Goal: Complete application form: Complete application form

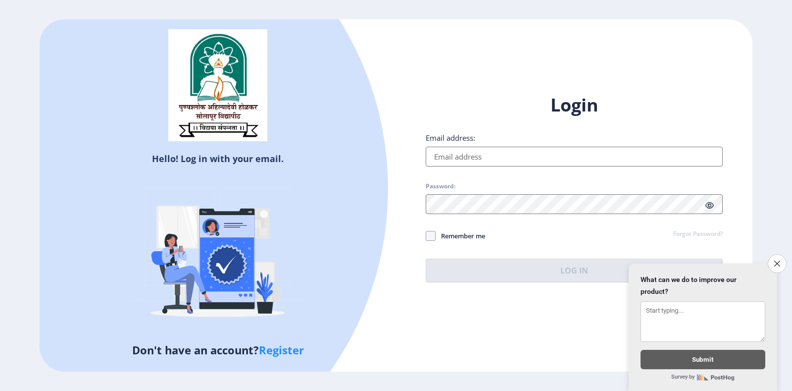
click at [429, 76] on div "Hello! Log in with your email. Don't have an account? Register Login Email addr…" at bounding box center [396, 194] width 713 height 351
click at [286, 347] on link "Register" at bounding box center [281, 349] width 45 height 15
select select
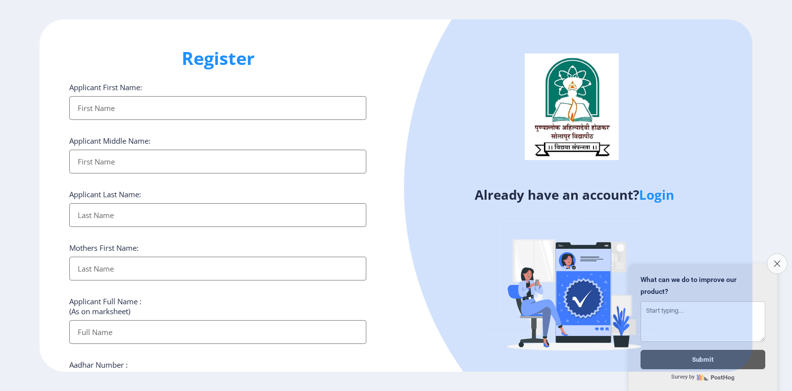
click at [775, 263] on button "Close survey" at bounding box center [777, 263] width 21 height 21
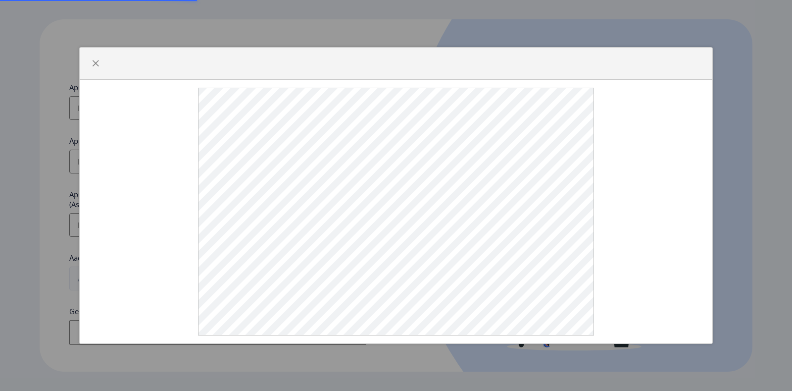
select select
click at [122, 104] on div at bounding box center [396, 195] width 792 height 391
click at [90, 71] on button "button" at bounding box center [96, 63] width 16 height 16
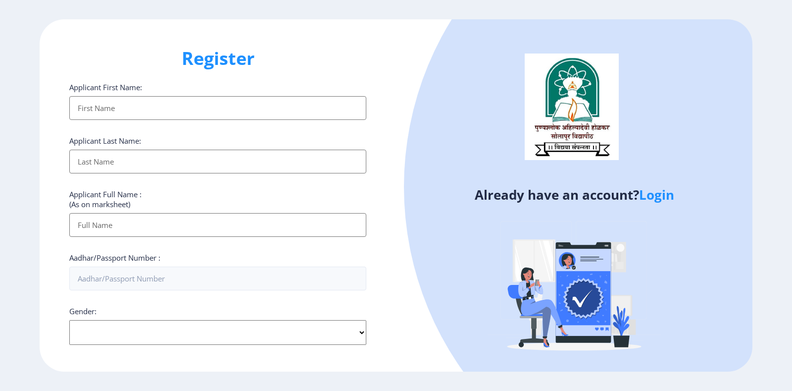
click at [106, 112] on input "Applicant First Name:" at bounding box center [217, 108] width 297 height 24
type input "VIKAS"
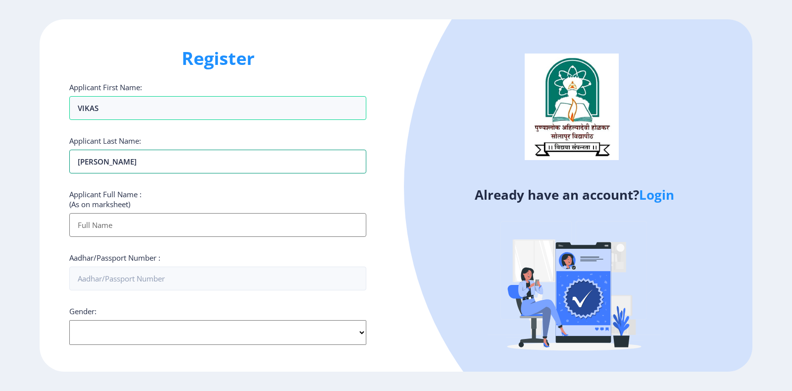
type input "[PERSON_NAME]"
click at [163, 224] on input "Applicant First Name:" at bounding box center [217, 225] width 297 height 24
type input "[PERSON_NAME] AMAR"
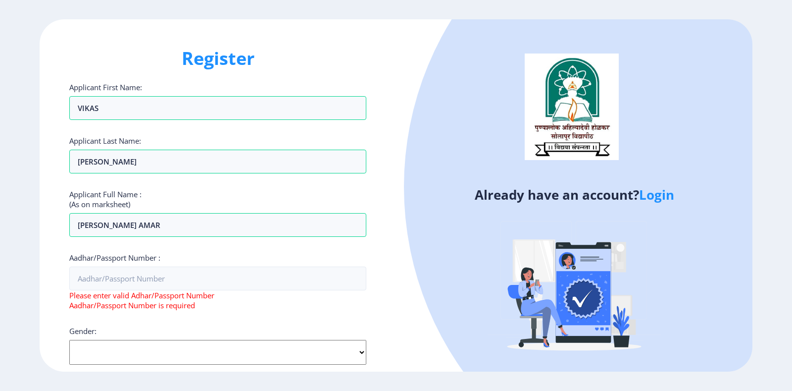
select select "[DEMOGRAPHIC_DATA]"
click at [151, 278] on input "Aadhar/Passport Number :" at bounding box center [217, 278] width 297 height 24
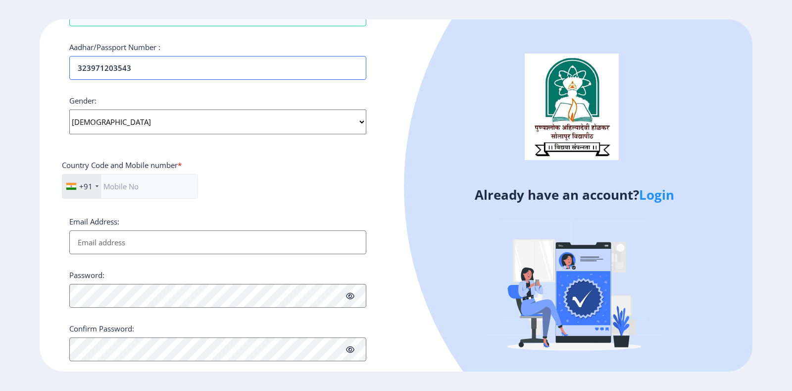
scroll to position [211, 0]
type input "323971203543"
click at [129, 187] on input "text" at bounding box center [130, 185] width 136 height 25
type input "9921125976"
type input "[EMAIL_ADDRESS][DOMAIN_NAME]"
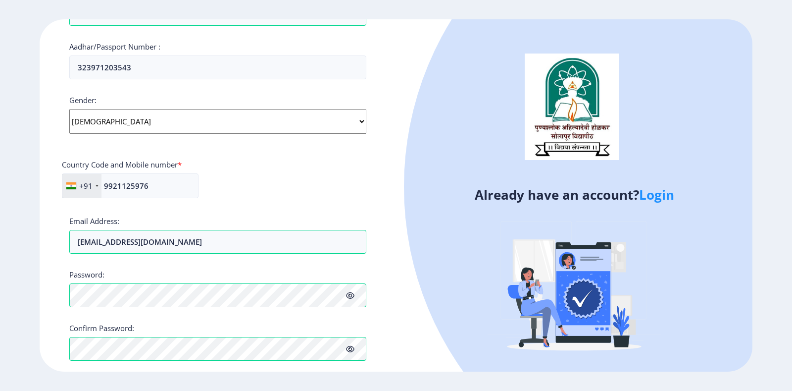
scroll to position [254, 0]
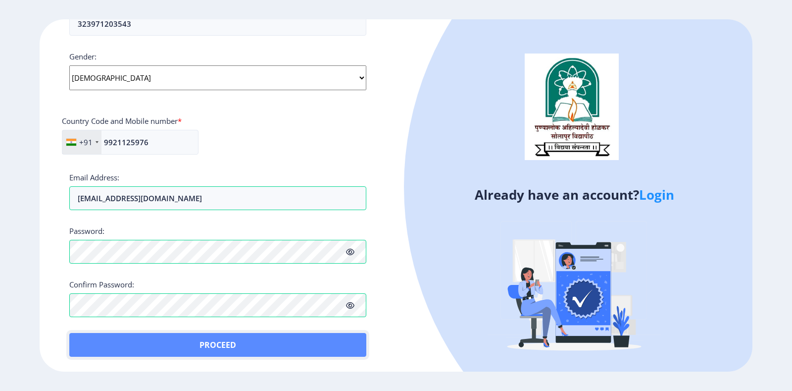
click at [264, 338] on button "Proceed" at bounding box center [217, 345] width 297 height 24
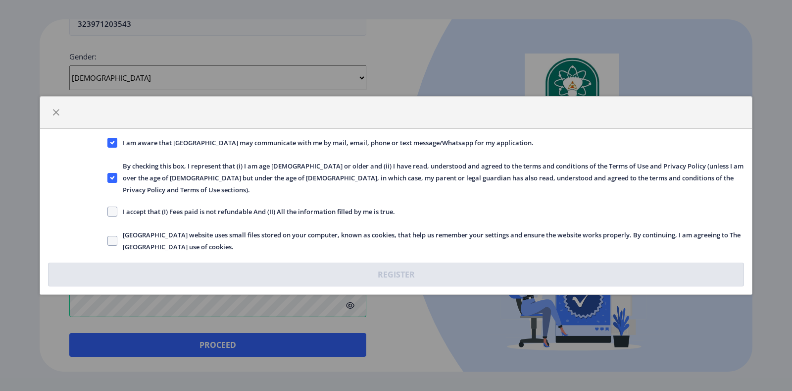
click at [119, 205] on span "I accept that (I) Fees paid is not refundable And (II) All the information fill…" at bounding box center [256, 211] width 278 height 12
click at [108, 211] on input "I accept that (I) Fees paid is not refundable And (II) All the information fill…" at bounding box center [107, 211] width 0 height 0
checkbox input "true"
click at [122, 232] on span "[GEOGRAPHIC_DATA] website uses small files stored on your computer, known as co…" at bounding box center [430, 241] width 627 height 24
click at [108, 241] on input "[GEOGRAPHIC_DATA] website uses small files stored on your computer, known as co…" at bounding box center [107, 241] width 0 height 0
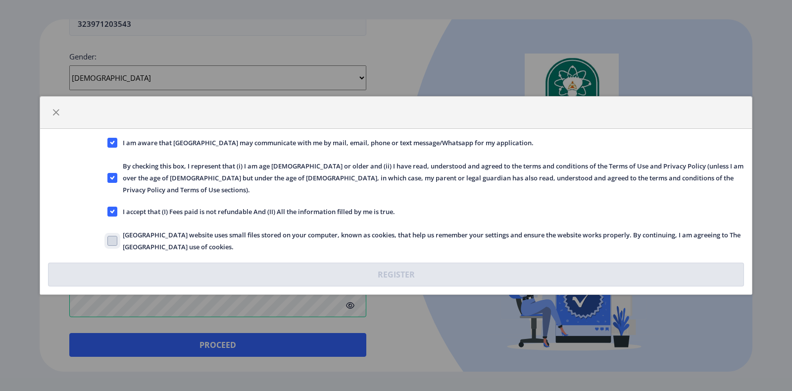
checkbox input "true"
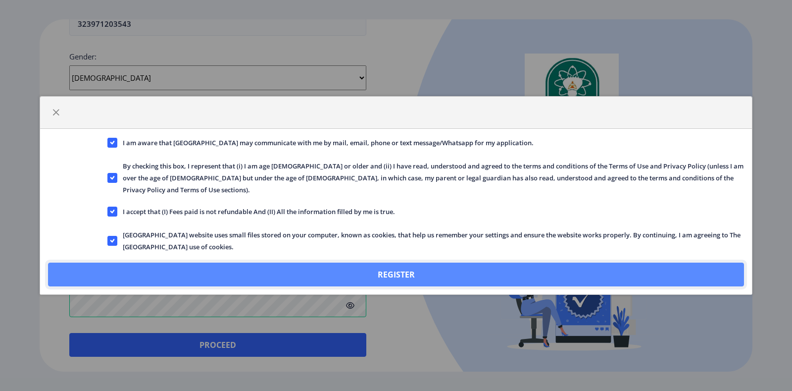
click at [351, 268] on button "Register" at bounding box center [396, 274] width 696 height 24
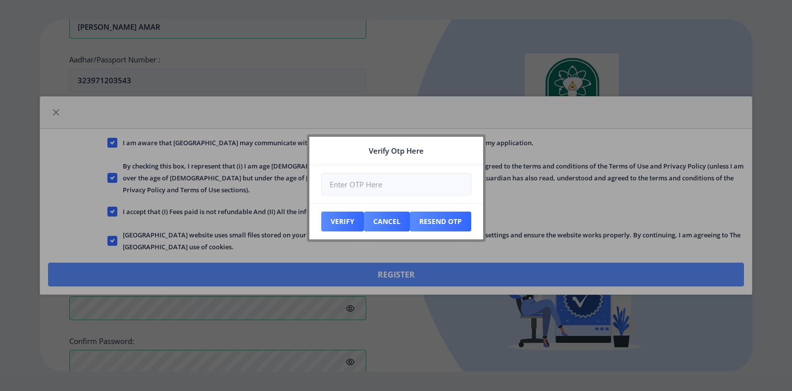
scroll to position [311, 0]
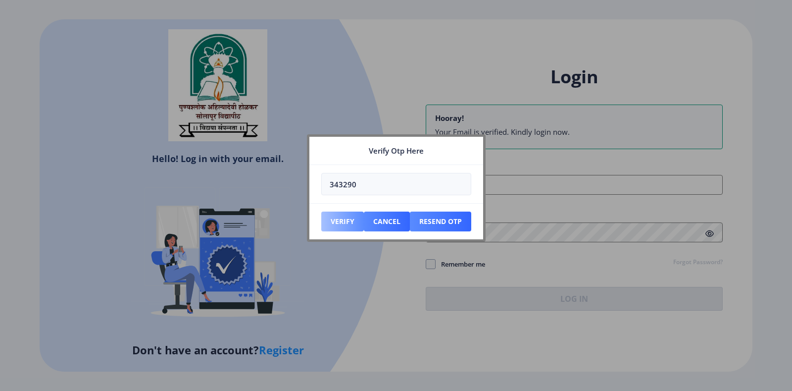
type input "343290"
click at [345, 222] on button "Verify" at bounding box center [342, 221] width 43 height 20
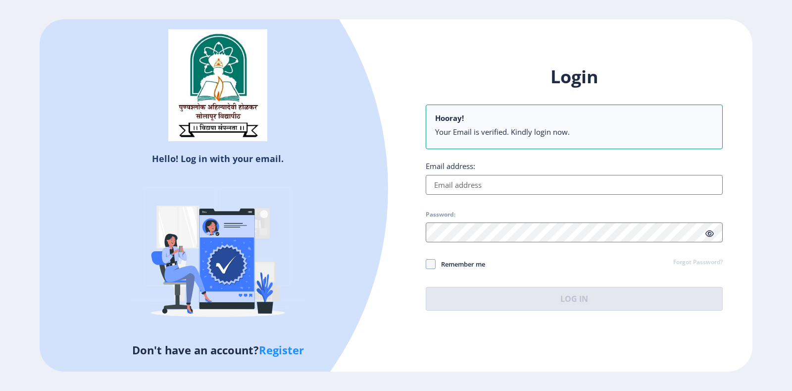
drag, startPoint x: 485, startPoint y: 186, endPoint x: 506, endPoint y: 187, distance: 20.8
click at [486, 186] on input "Email address:" at bounding box center [574, 185] width 297 height 20
type input "[EMAIL_ADDRESS][DOMAIN_NAME]"
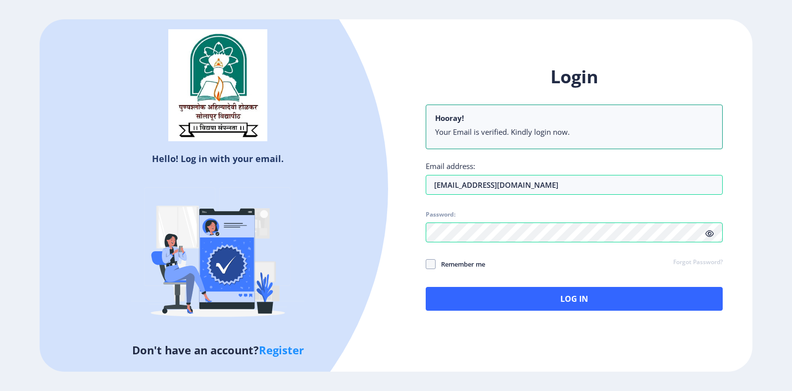
click at [491, 312] on div "Login Hooray! Your Email is verified. Kindly login now. Email address: [EMAIL_A…" at bounding box center [574, 195] width 356 height 291
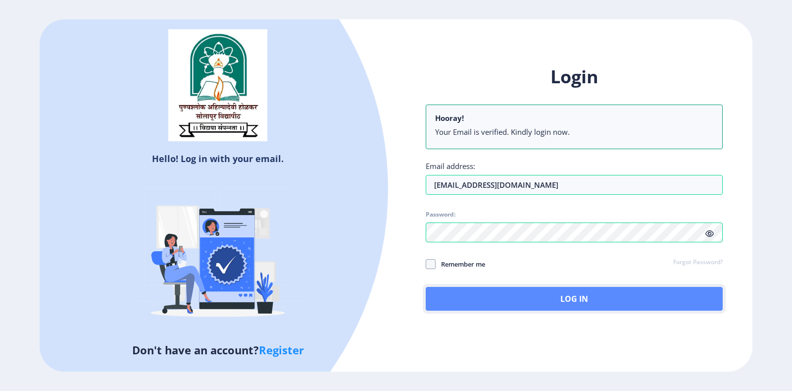
click at [491, 302] on button "Log In" at bounding box center [574, 299] width 297 height 24
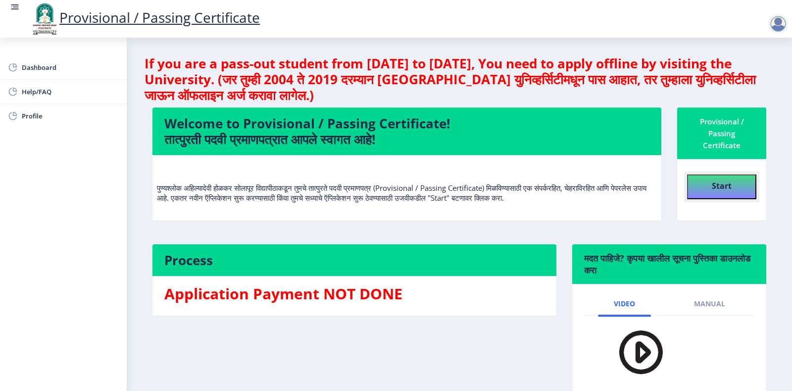
click at [708, 188] on button "Start" at bounding box center [721, 186] width 69 height 25
select select
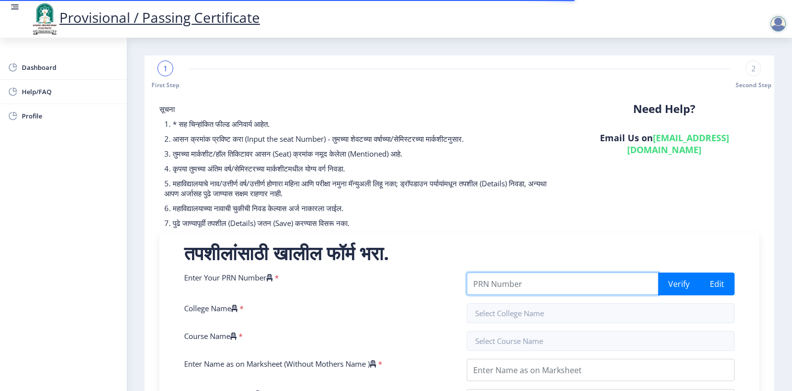
click at [499, 289] on input "Enter Your PRN Number" at bounding box center [563, 283] width 192 height 22
type input "202301034074914"
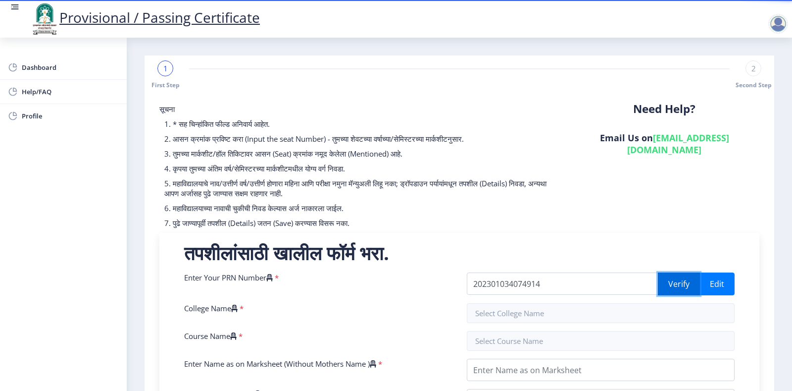
click at [681, 284] on button "Verify" at bounding box center [679, 283] width 42 height 23
click at [552, 316] on input "text" at bounding box center [601, 313] width 268 height 20
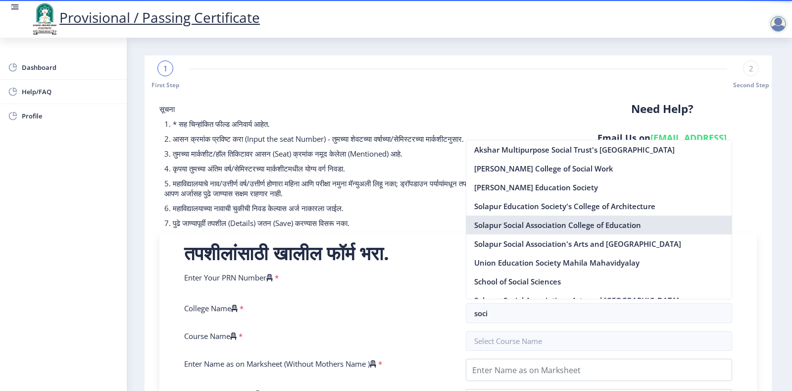
click at [510, 226] on nb-option "Solapur Social Association College of Education" at bounding box center [599, 224] width 266 height 19
type input "Solapur Social Association College of Education"
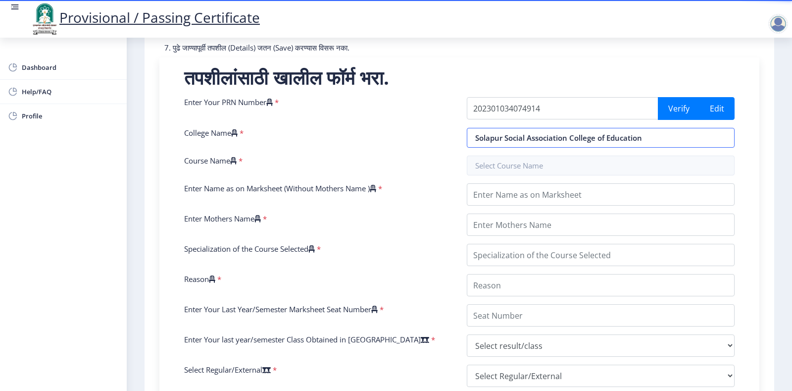
scroll to position [176, 0]
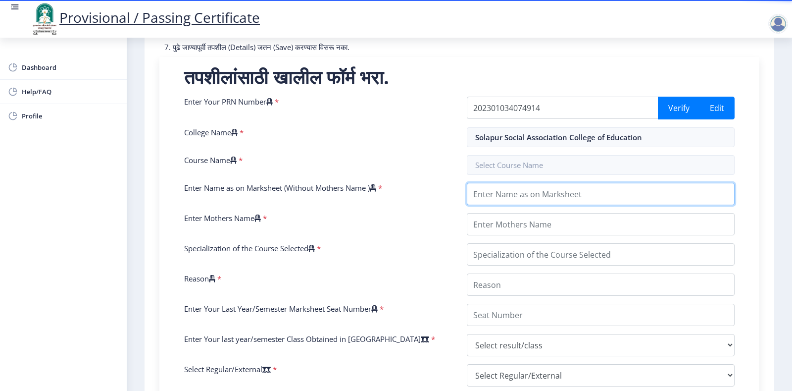
click at [538, 195] on input "Enter Name as on Marksheet (Without Mothers Name )" at bounding box center [601, 194] width 268 height 22
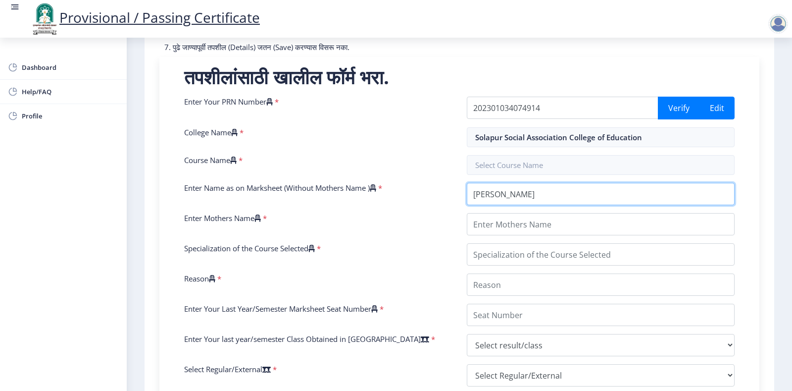
type input "[PERSON_NAME]"
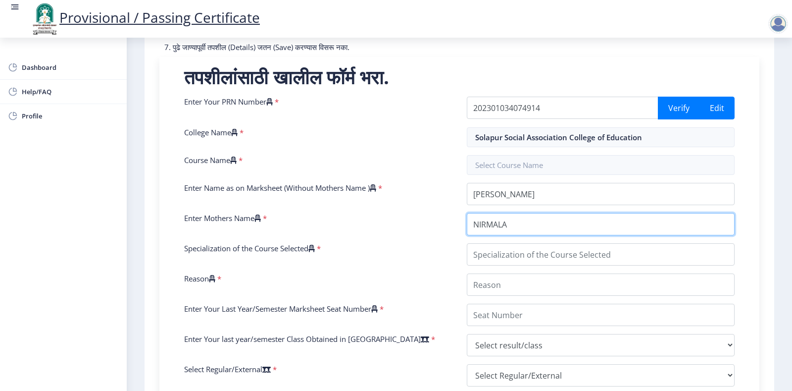
type input "NIRMALA"
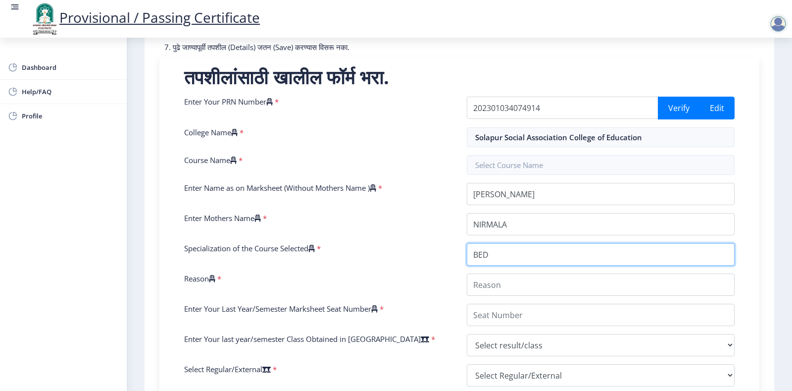
type input "BED"
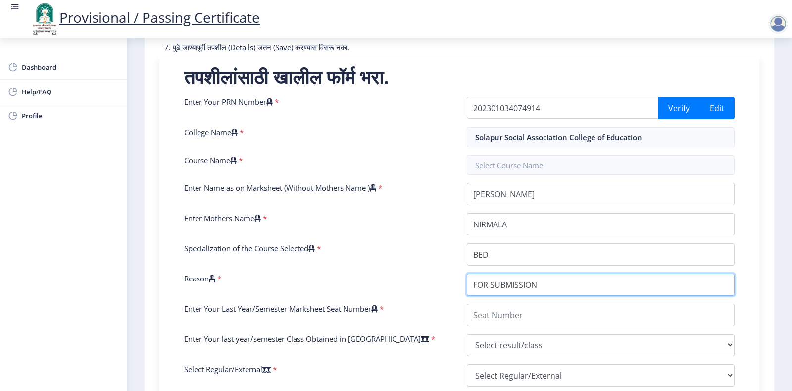
type input "FOR SUBMISSION"
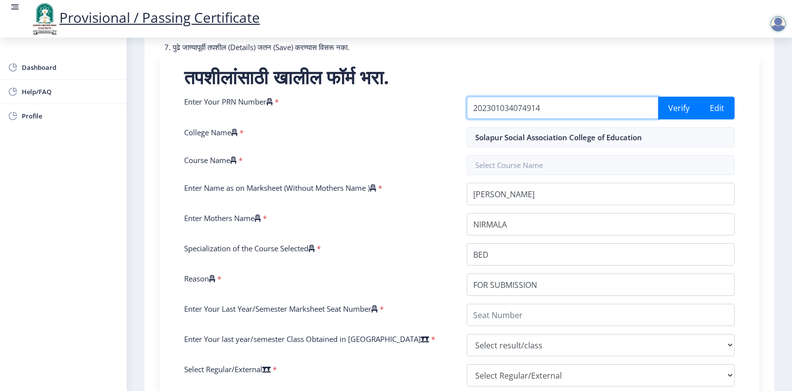
drag, startPoint x: 572, startPoint y: 107, endPoint x: 571, endPoint y: 112, distance: 5.2
click at [572, 107] on input "202301034074914" at bounding box center [563, 108] width 192 height 22
type input "2"
type input "202301034074914"
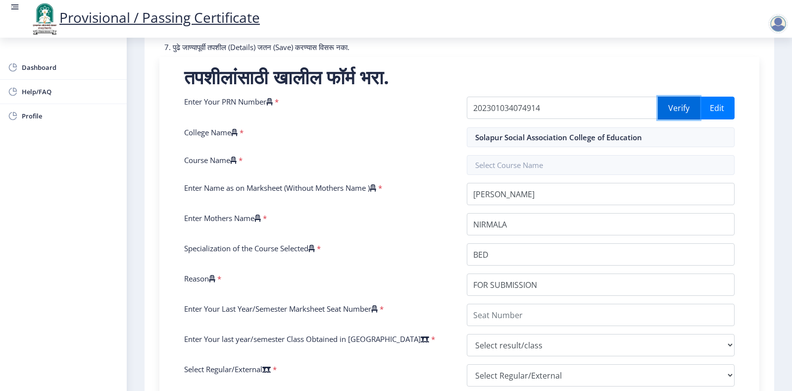
click at [683, 104] on button "Verify" at bounding box center [679, 108] width 42 height 23
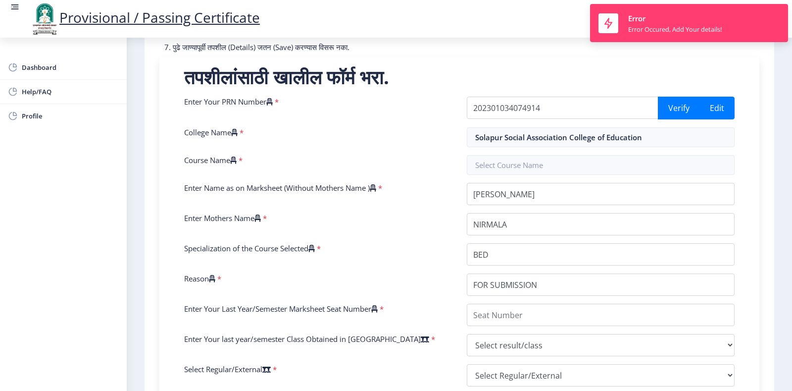
click at [702, 62] on div "तपशीलांसाठी खालील फॉर्म भरा. Enter Your PRN Number * 202301034074914 Verify Edi…" at bounding box center [459, 312] width 600 height 510
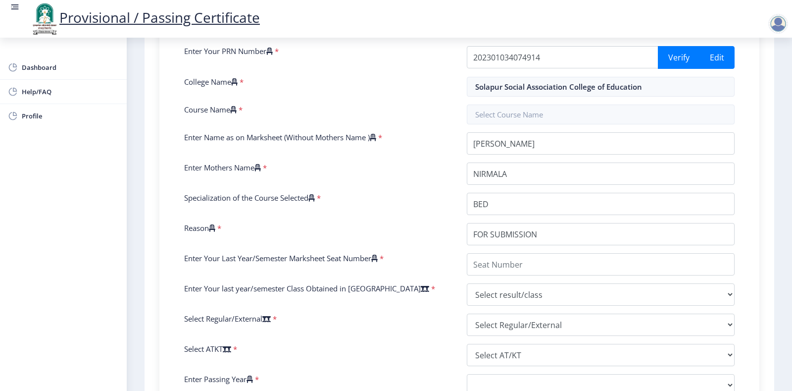
scroll to position [234, 0]
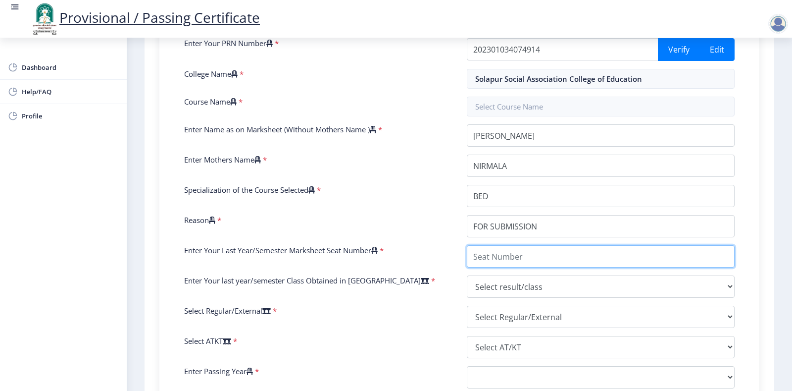
click at [522, 262] on input "Enter Your Last Year/Semester Marksheet Seat Number" at bounding box center [601, 256] width 268 height 22
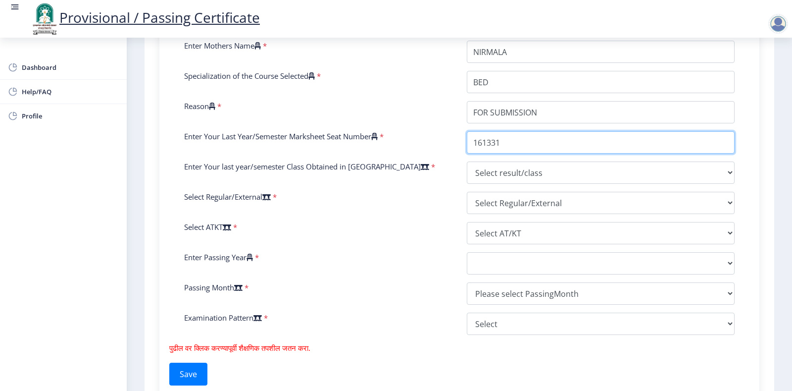
scroll to position [351, 0]
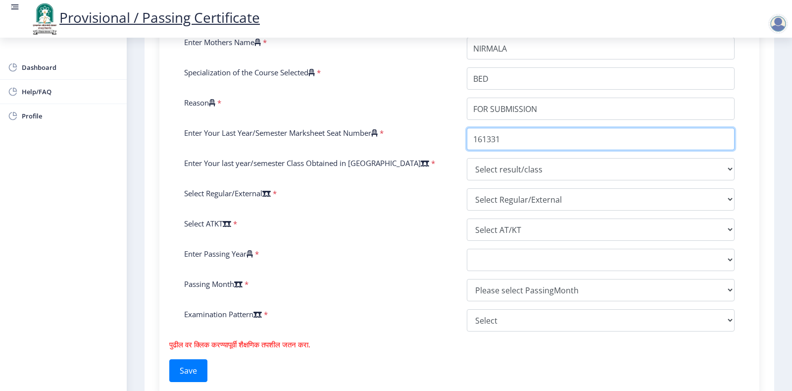
type input "161331"
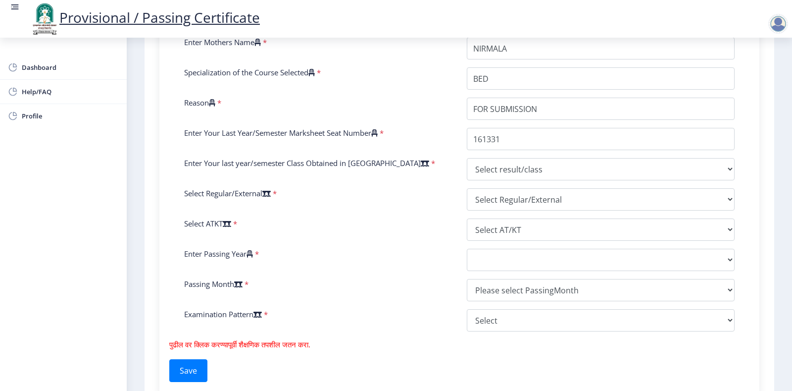
click at [528, 182] on div "Enter Your PRN Number * 202301034074914 Verify Edit College Name * Solapur Soci…" at bounding box center [459, 130] width 565 height 418
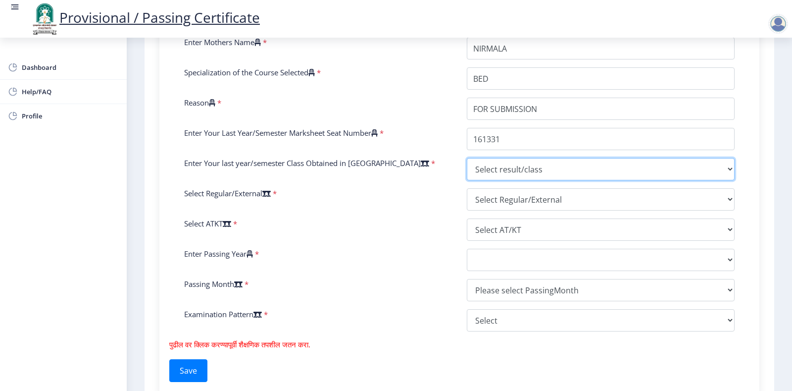
click at [718, 167] on select "Select result/class DISTINCTION FIRST CLASS HIGHER SECOND CLASS SECOND CLASS PA…" at bounding box center [601, 169] width 268 height 22
select select "PASS CLASS"
click at [467, 158] on select "Select result/class DISTINCTION FIRST CLASS HIGHER SECOND CLASS SECOND CLASS PA…" at bounding box center [601, 169] width 268 height 22
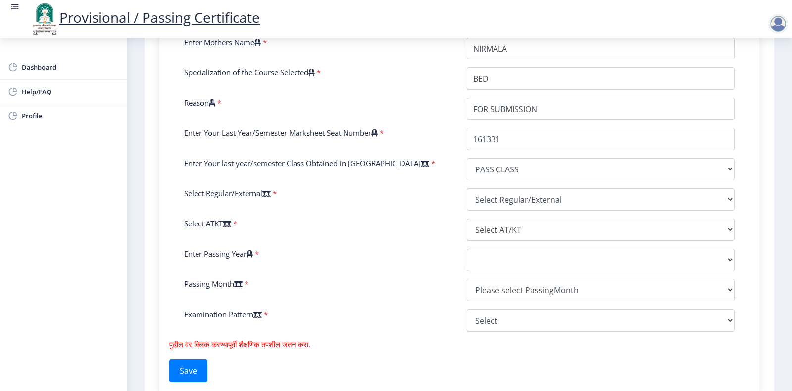
click at [518, 217] on div "Enter Your PRN Number * 202301034074914 Verify Edit College Name * Solapur Soci…" at bounding box center [459, 130] width 565 height 418
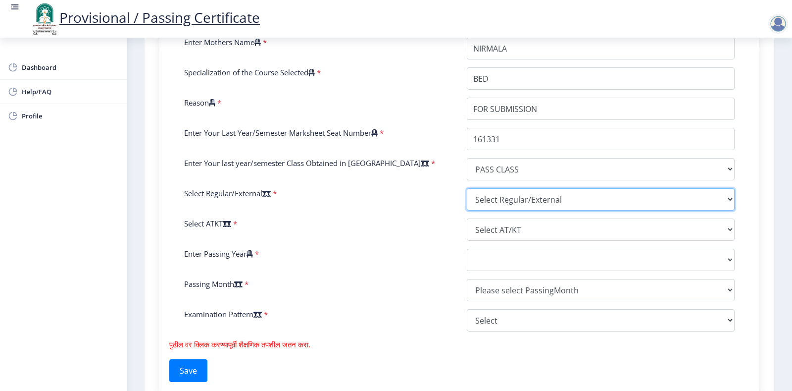
click at [724, 199] on select "Select Regular/External Regular External Special" at bounding box center [601, 199] width 268 height 22
select select "Regular"
click at [467, 188] on select "Select Regular/External Regular External Special" at bounding box center [601, 199] width 268 height 22
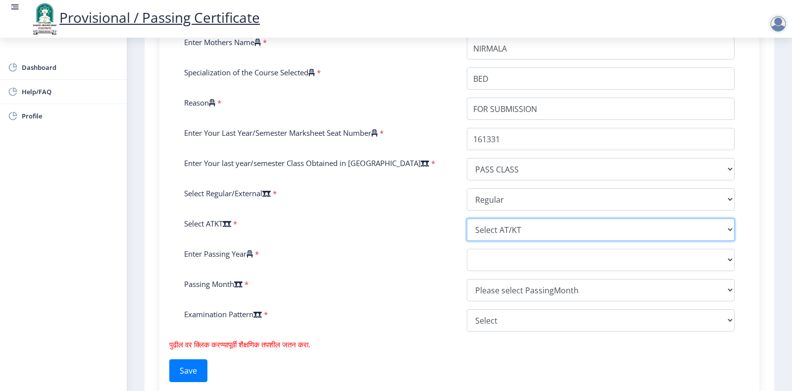
click at [572, 228] on select "Select AT/KT None ATKT" at bounding box center [601, 229] width 268 height 22
select select "None"
click at [467, 218] on select "Select AT/KT None ATKT" at bounding box center [601, 229] width 268 height 22
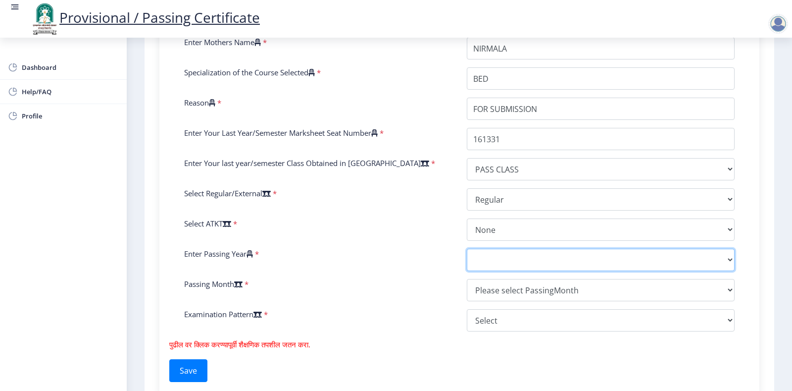
click at [505, 259] on select "2025 2024 2023 2022 2021 2020 2019 2018 2017 2016 2015 2014 2013 2012 2011 2010…" at bounding box center [601, 259] width 268 height 22
select select "2025"
click at [467, 248] on select "2025 2024 2023 2022 2021 2020 2019 2018 2017 2016 2015 2014 2013 2012 2011 2010…" at bounding box center [601, 259] width 268 height 22
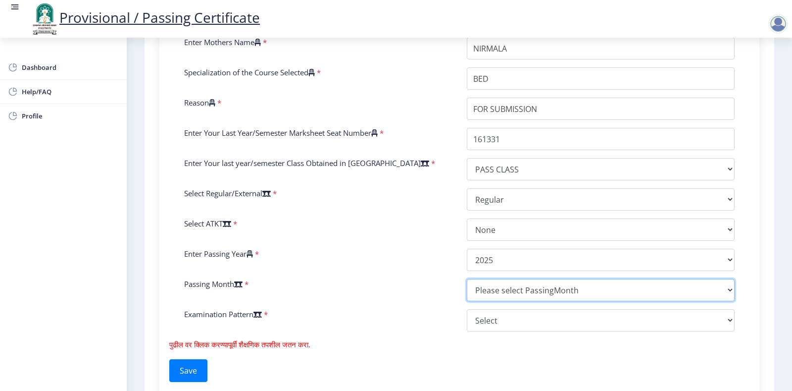
click at [615, 290] on select "Please select PassingMonth (01) January (02) February (03) March (04) April (05…" at bounding box center [601, 290] width 268 height 22
select select "July"
click at [467, 279] on select "Please select PassingMonth (01) January (02) February (03) March (04) April (05…" at bounding box center [601, 290] width 268 height 22
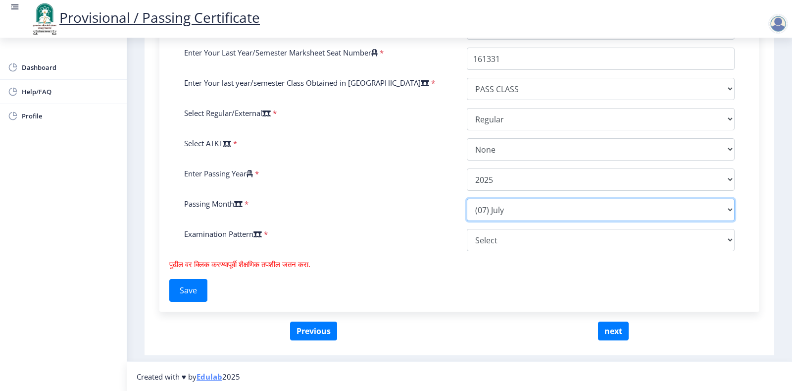
scroll to position [432, 0]
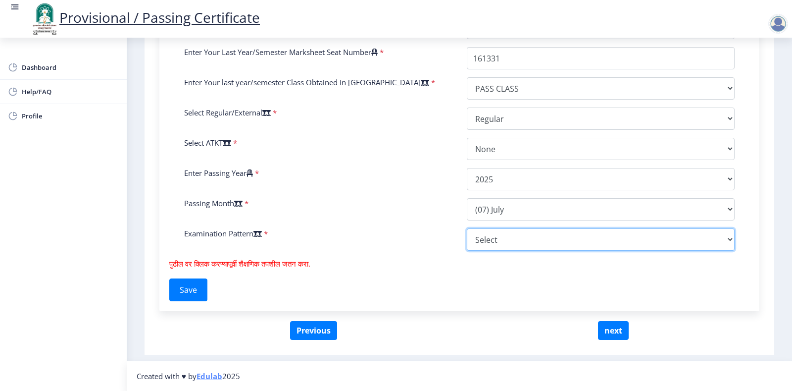
click at [514, 238] on select "Select Yearly Semester" at bounding box center [601, 239] width 268 height 22
select select "Semester"
click at [467, 228] on select "Select Yearly Semester" at bounding box center [601, 239] width 268 height 22
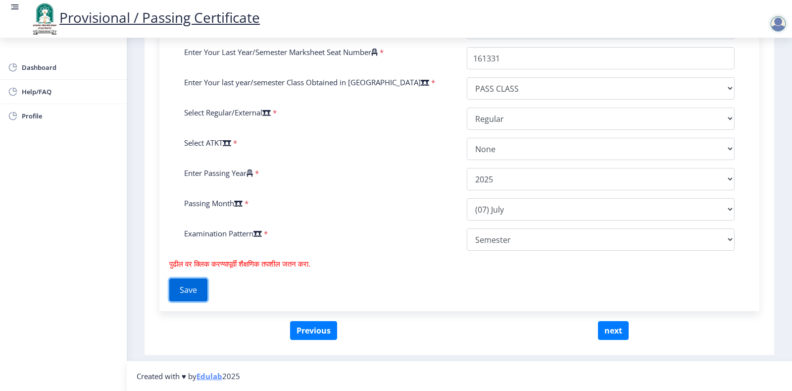
click at [202, 293] on button "Save" at bounding box center [188, 289] width 38 height 23
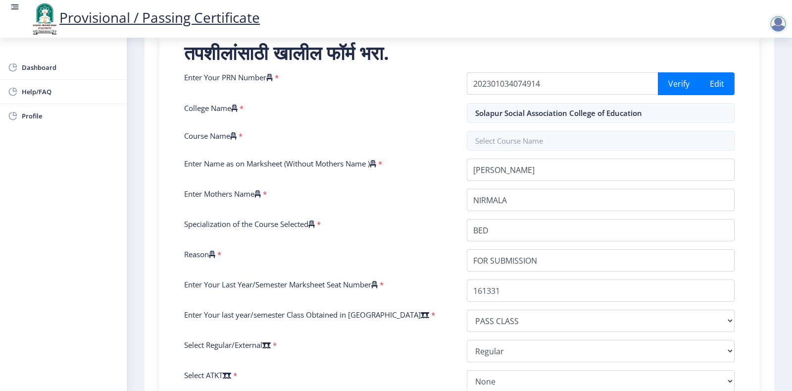
scroll to position [197, 0]
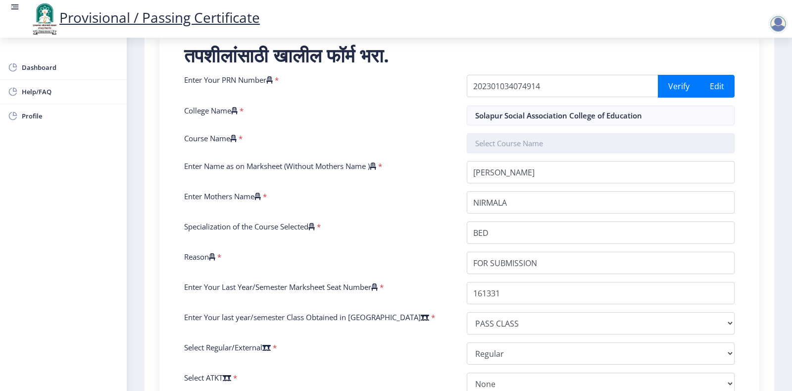
click at [517, 143] on input "text" at bounding box center [601, 143] width 268 height 20
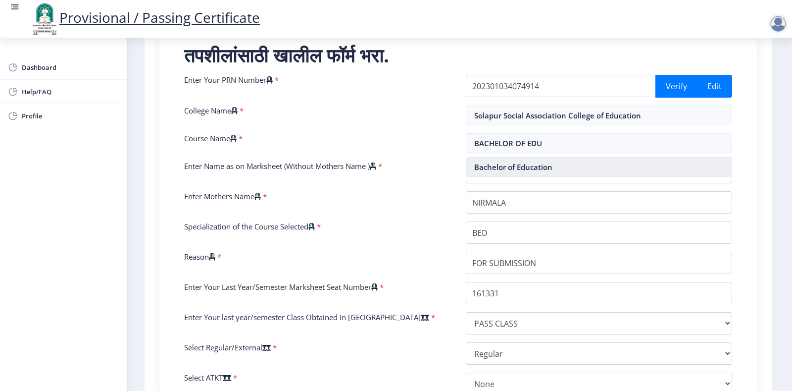
click at [542, 173] on nb-option "Bachelor of Education" at bounding box center [599, 166] width 266 height 19
type input "Bachelor of Education"
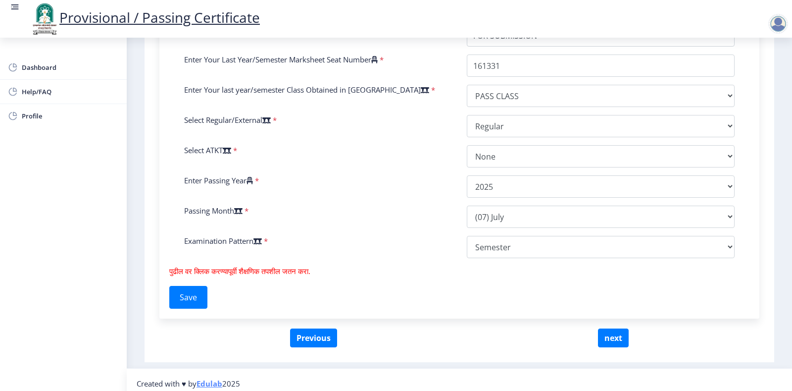
scroll to position [432, 0]
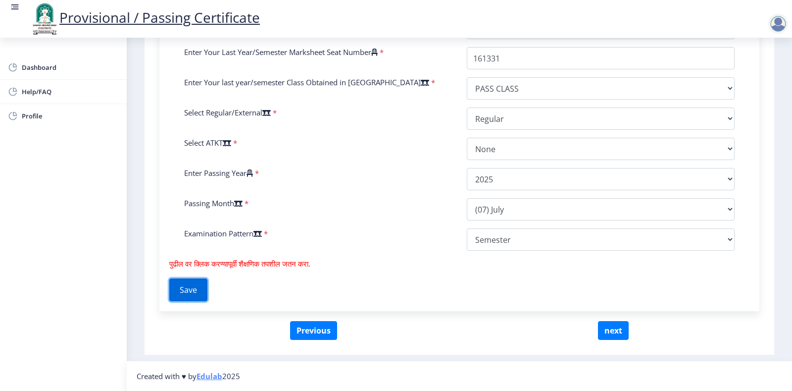
click at [204, 285] on button "Save" at bounding box center [188, 289] width 38 height 23
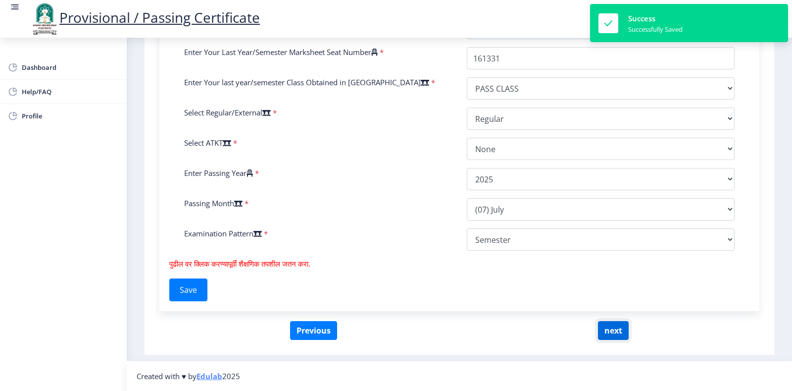
click at [606, 327] on button "next" at bounding box center [613, 330] width 31 height 19
select select
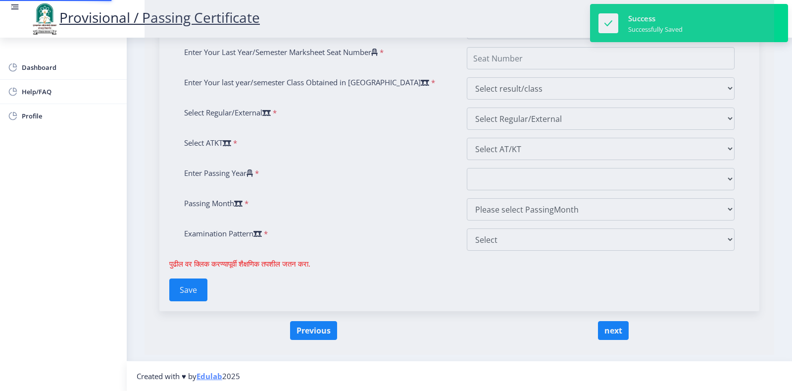
scroll to position [0, 0]
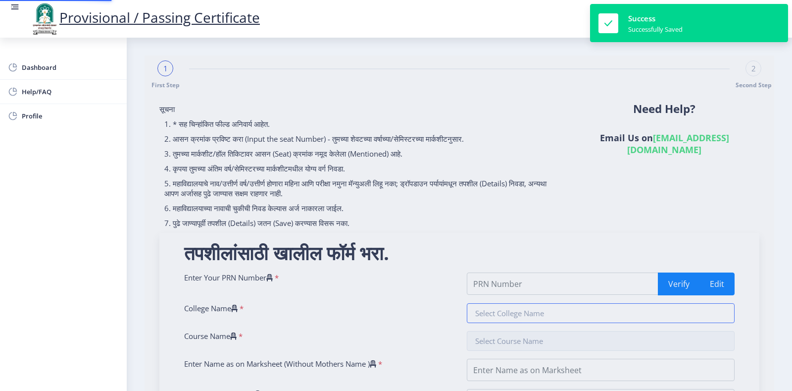
type input "202301034074914"
type input "Solapur Social Association College of Education"
type input "Bachelor of Education"
type input "[PERSON_NAME]"
type input "NIRMALA"
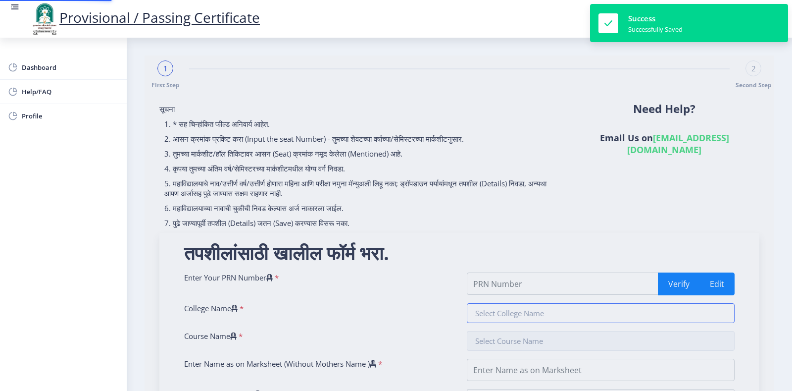
type input "BED"
type input "FOR SUBMISSION"
type input "161331"
select select "PASS CLASS"
select select "Regular"
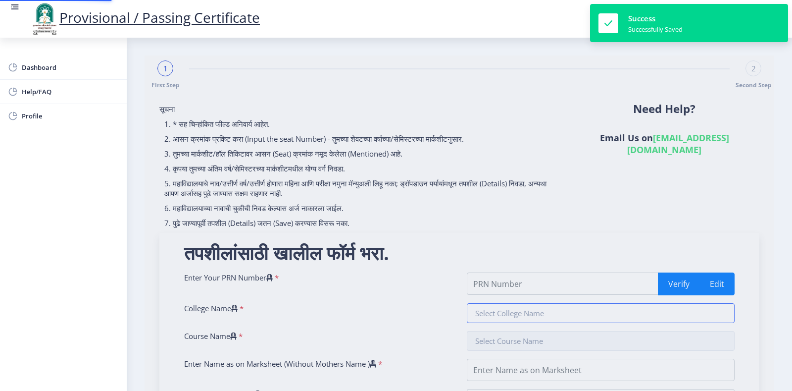
select select "None"
select select "2025"
select select "July"
select select "Semester"
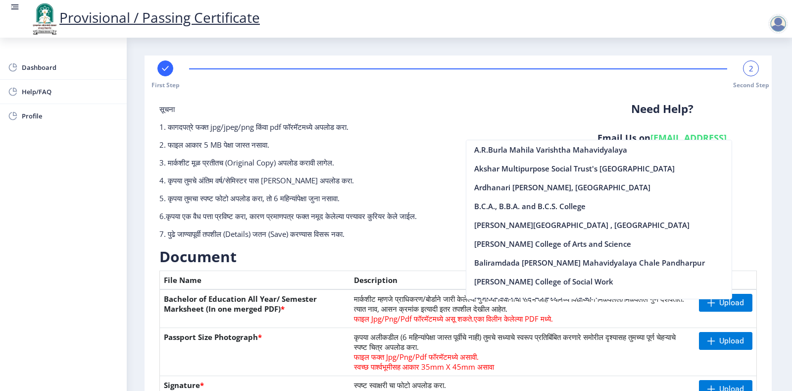
click at [356, 216] on p "6.कृपया एक वैध पत्ता प्रविष्ट करा, कारण प्रमाणपत्र फक्त नमूद केलेल्या पत्त्यावर…" at bounding box center [356, 216] width 394 height 10
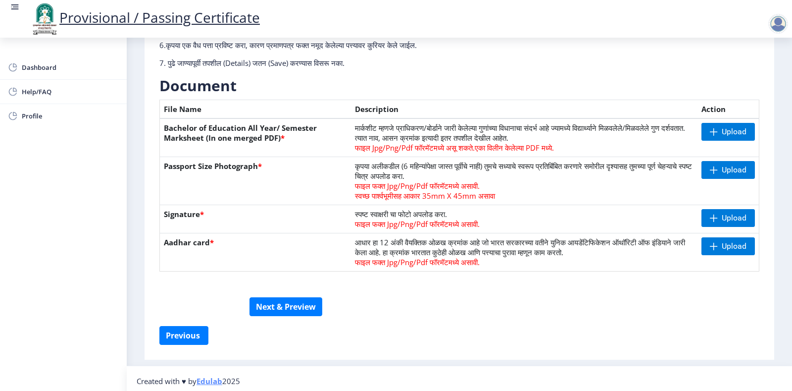
scroll to position [176, 0]
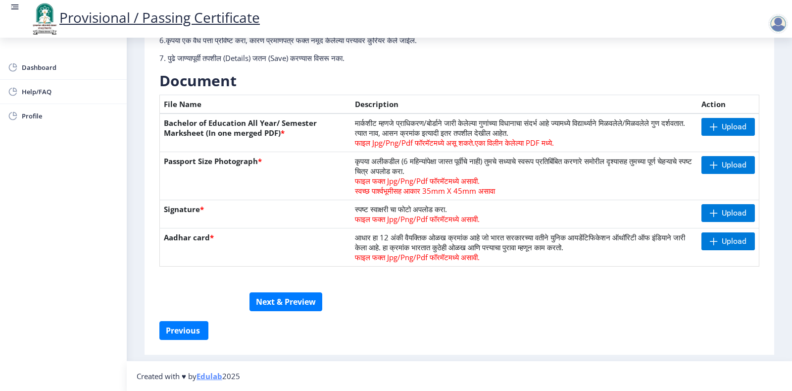
click at [786, 30] on div at bounding box center [778, 24] width 20 height 20
click at [752, 82] on span "Log out" at bounding box center [752, 77] width 63 height 12
